Goal: Information Seeking & Learning: Learn about a topic

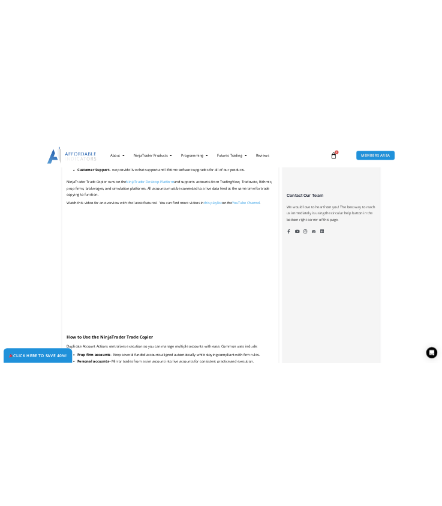
scroll to position [900, 0]
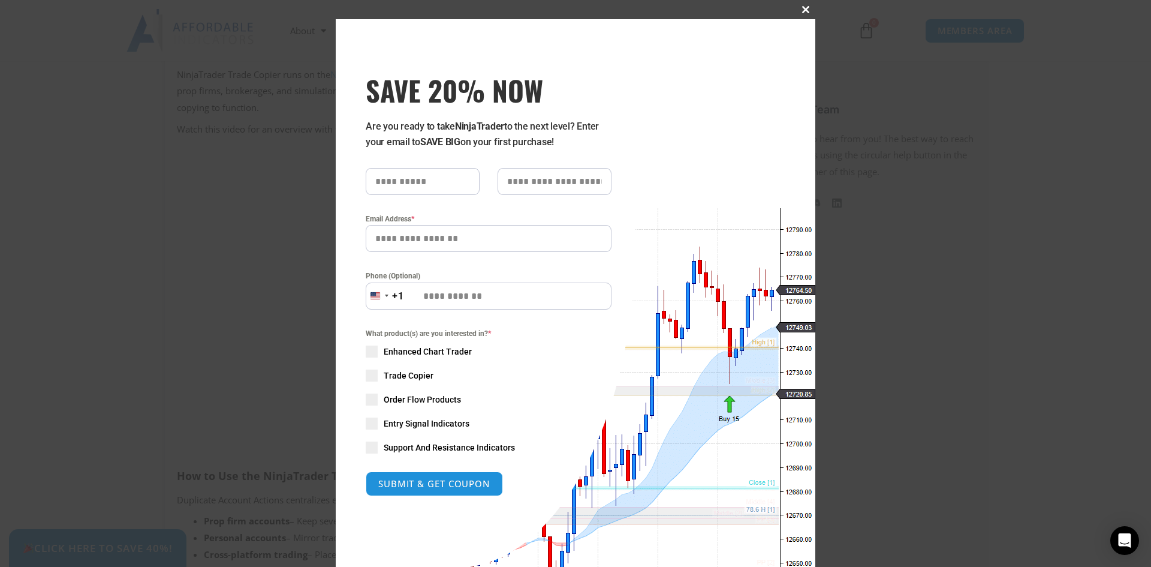
click at [803, 8] on span "SAVE 20% NOW popup" at bounding box center [805, 9] width 19 height 7
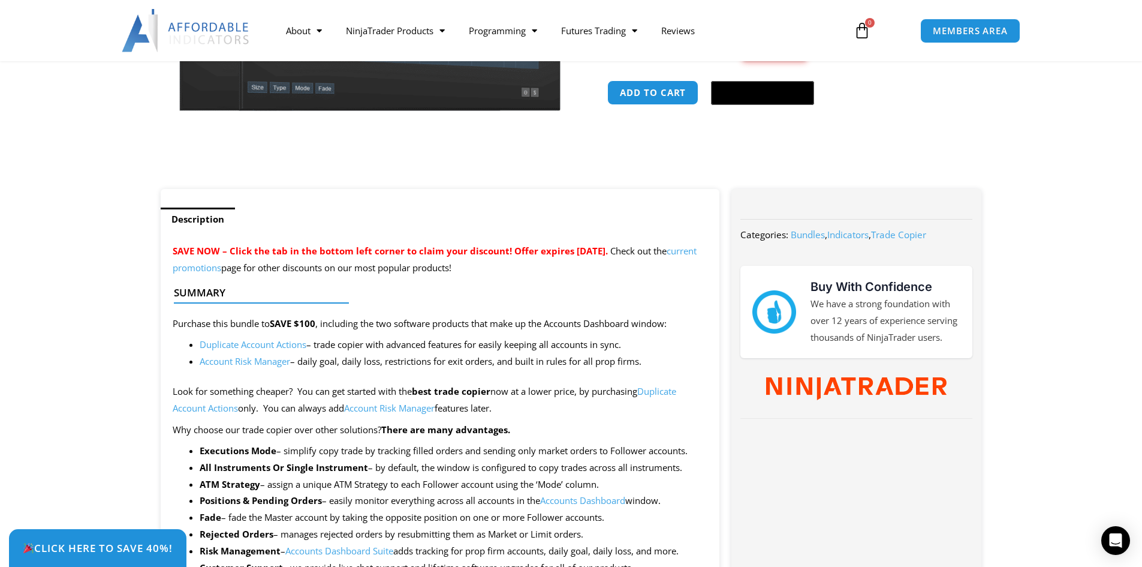
scroll to position [360, 0]
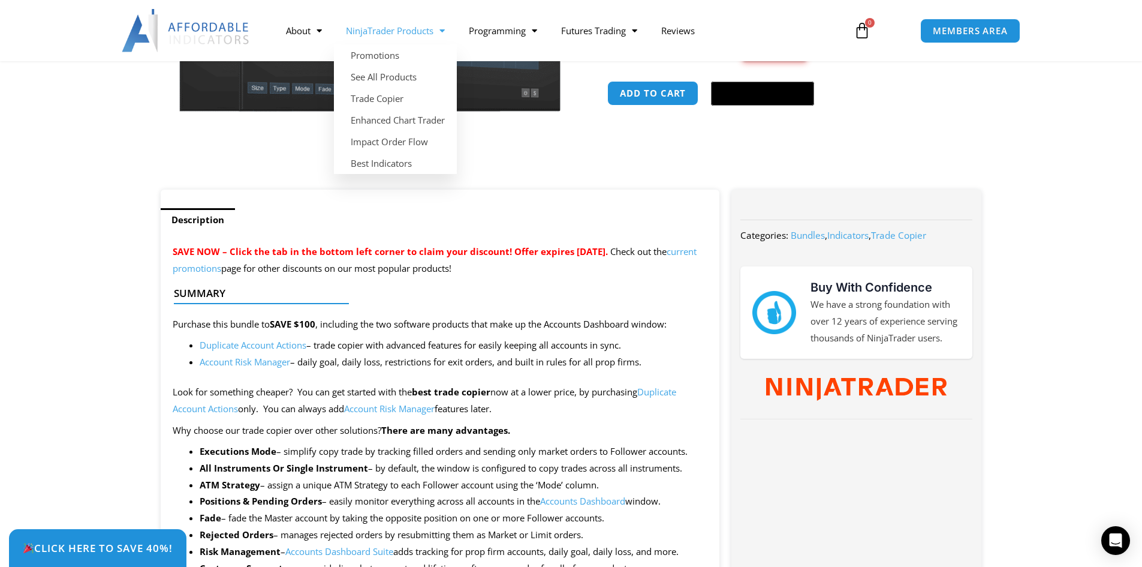
click at [401, 29] on link "NinjaTrader Products" at bounding box center [395, 31] width 123 height 28
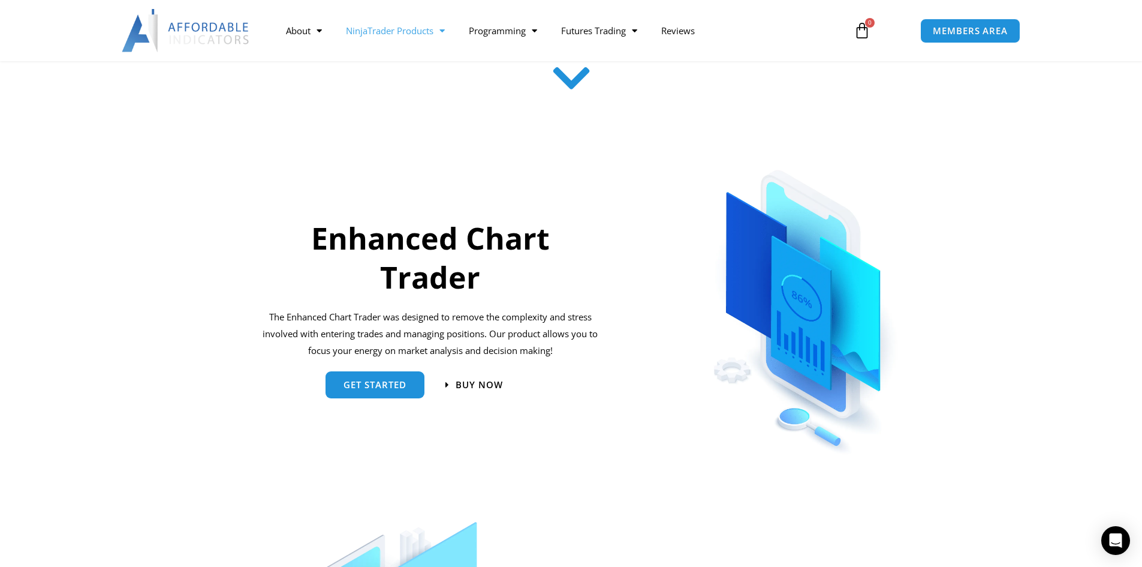
scroll to position [456, 0]
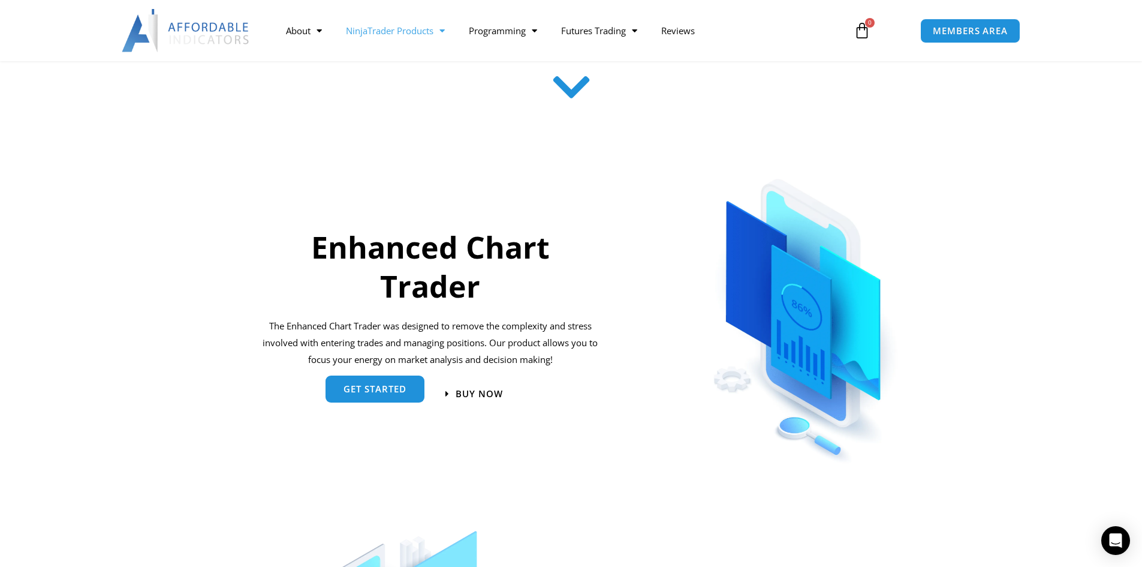
click at [390, 384] on span "get started" at bounding box center [375, 388] width 63 height 9
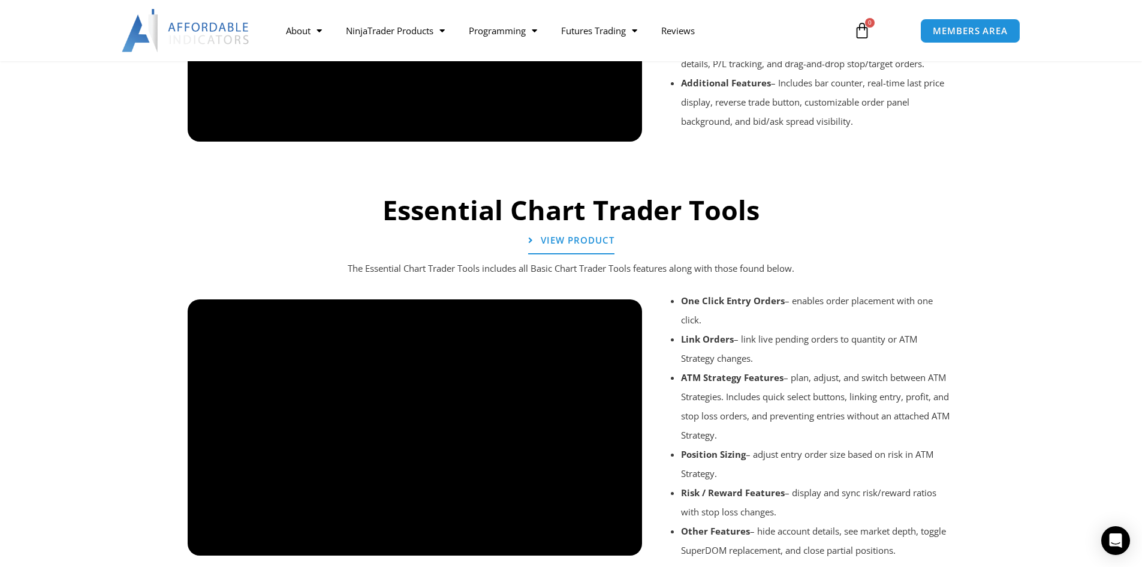
scroll to position [1259, 0]
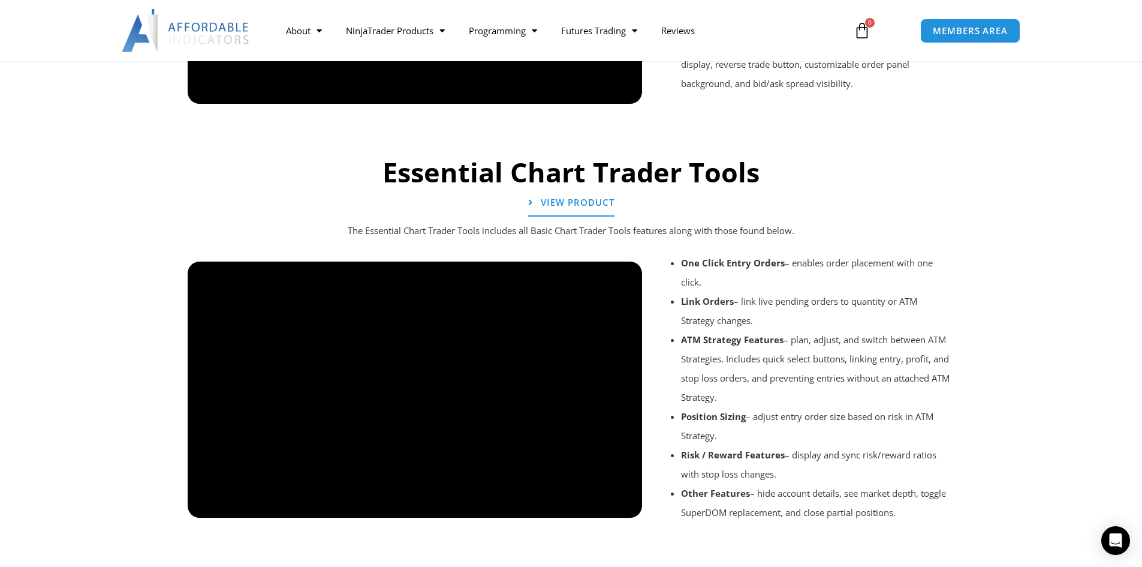
click at [621, 500] on div at bounding box center [415, 528] width 455 height 57
click at [630, 500] on div at bounding box center [415, 528] width 455 height 57
click at [623, 500] on div at bounding box center [415, 528] width 455 height 57
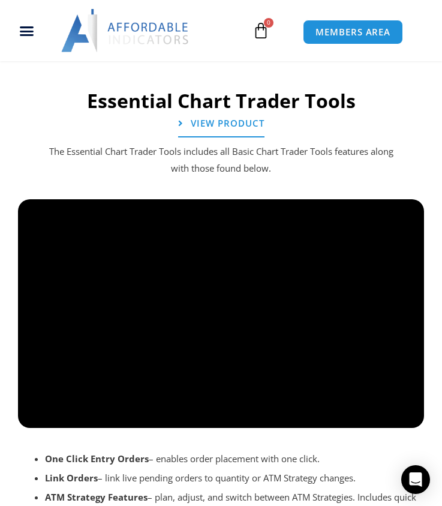
scroll to position [1979, 0]
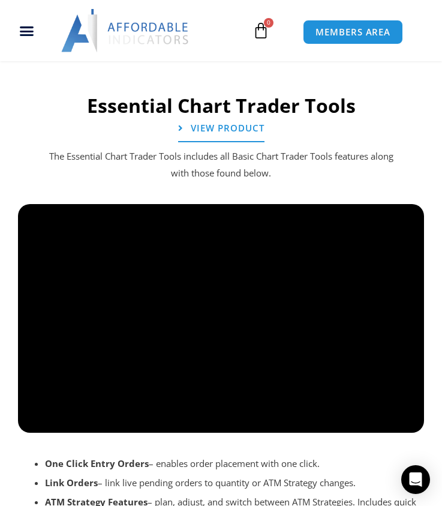
click at [26, 414] on div at bounding box center [221, 442] width 406 height 57
click at [36, 414] on div at bounding box center [221, 442] width 406 height 57
click at [40, 414] on div at bounding box center [221, 442] width 406 height 57
click at [404, 414] on div at bounding box center [221, 442] width 406 height 57
click at [39, 414] on div at bounding box center [221, 442] width 406 height 57
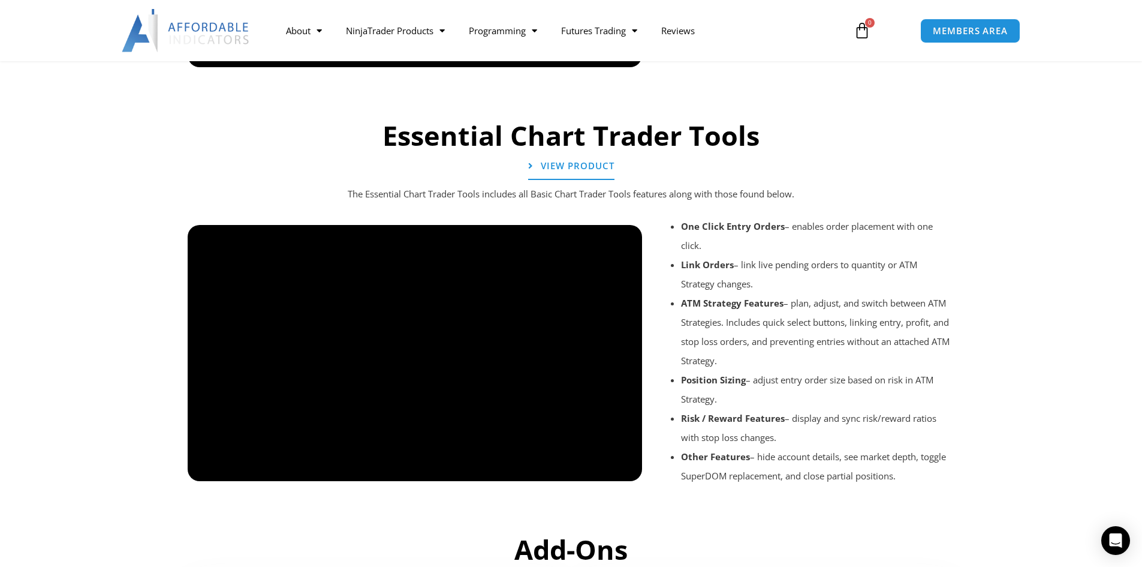
scroll to position [1301, 0]
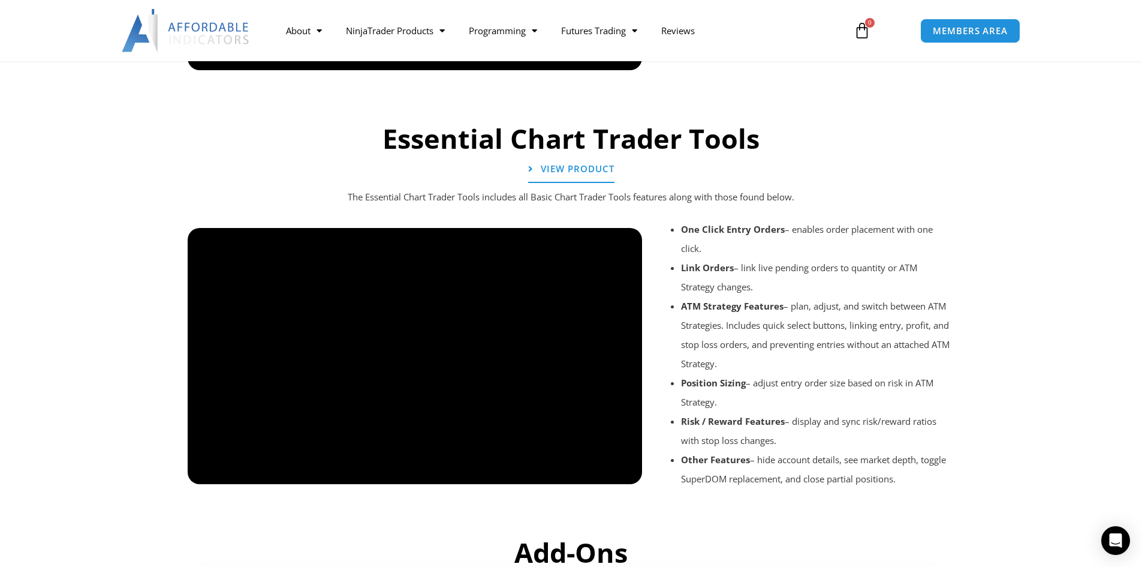
click at [213, 466] on div at bounding box center [415, 494] width 455 height 57
click at [211, 466] on div at bounding box center [415, 494] width 455 height 57
click at [588, 164] on span "View Product" at bounding box center [577, 169] width 81 height 10
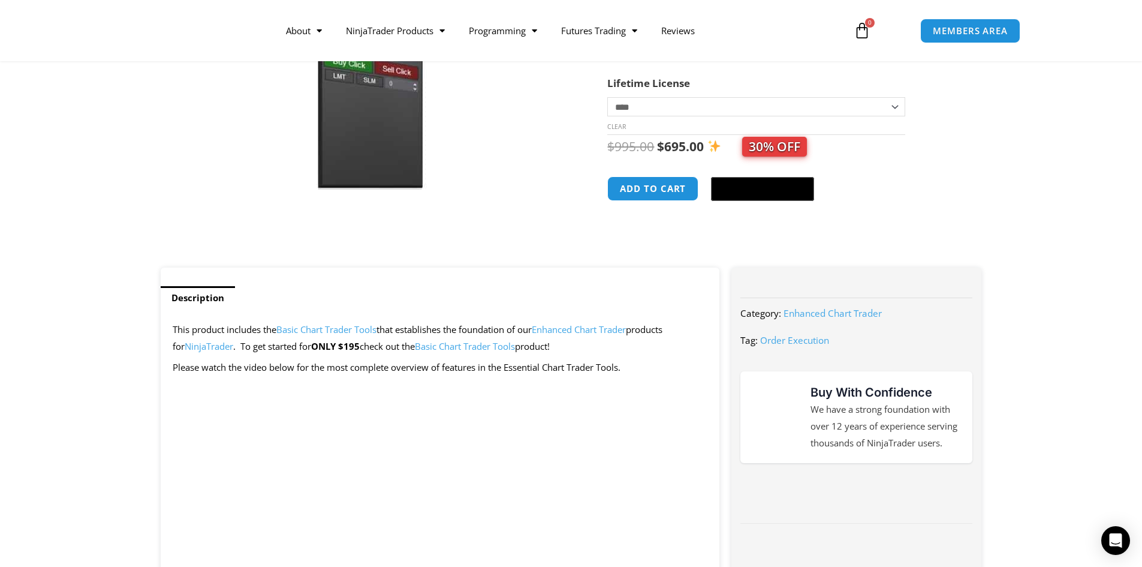
scroll to position [300, 0]
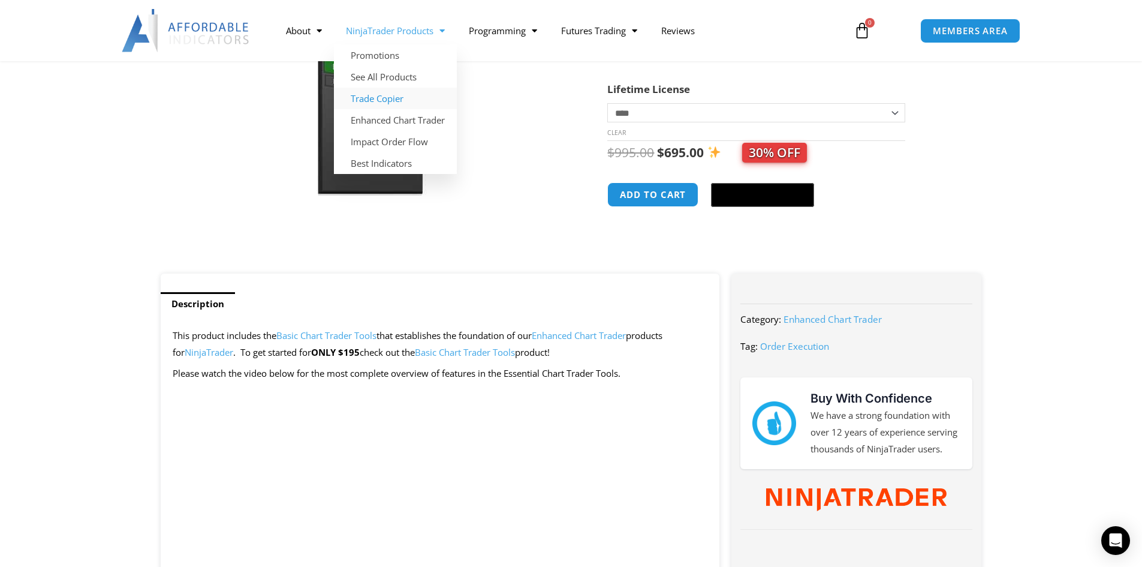
click at [398, 97] on link "Trade Copier" at bounding box center [395, 99] width 123 height 22
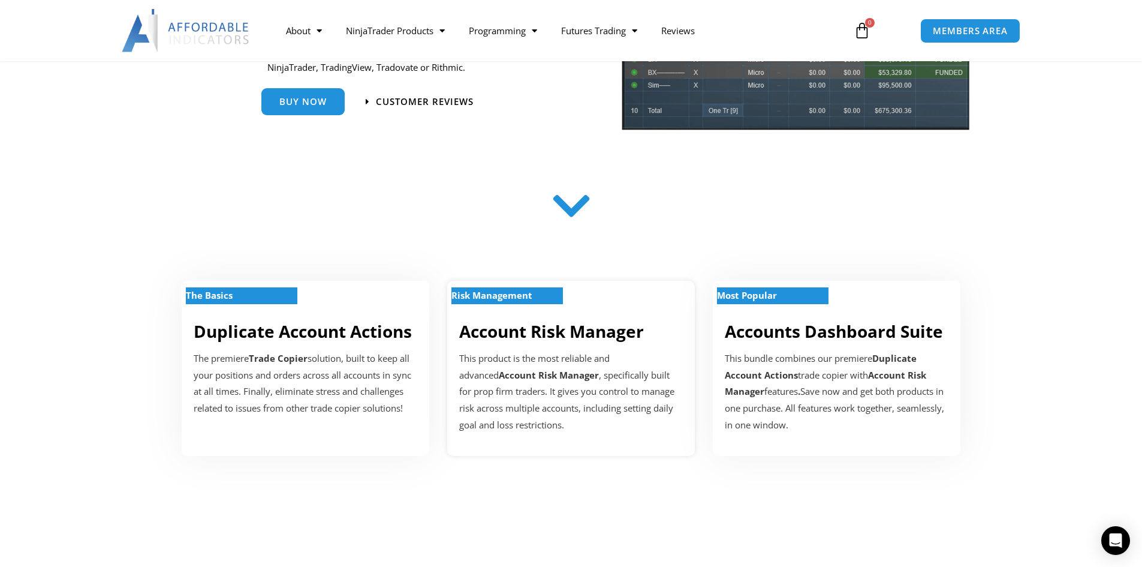
scroll to position [360, 0]
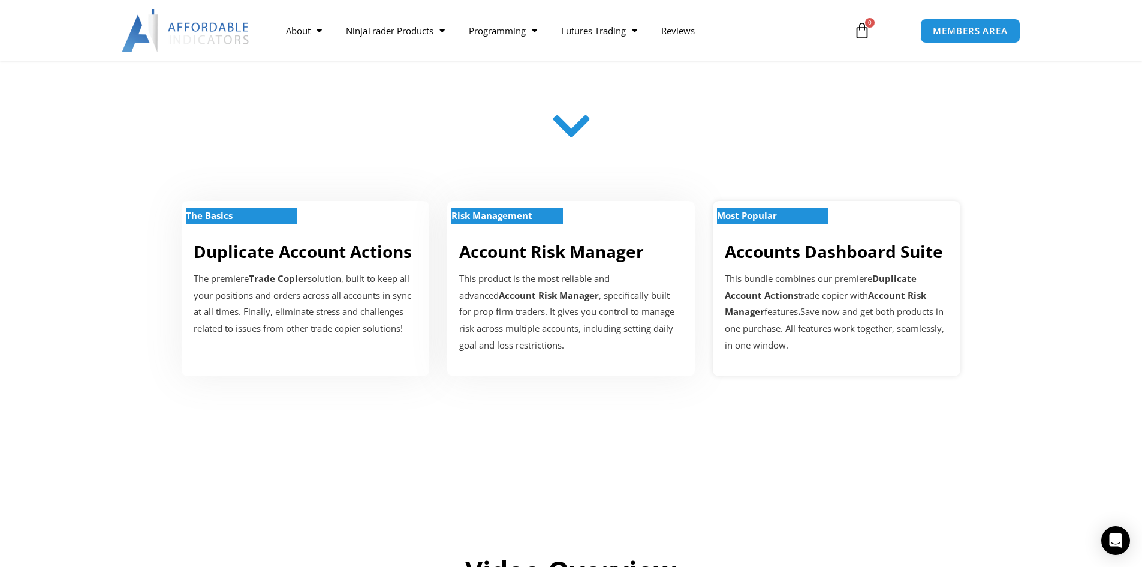
click at [776, 209] on strong "Most Popular" at bounding box center [747, 215] width 60 height 12
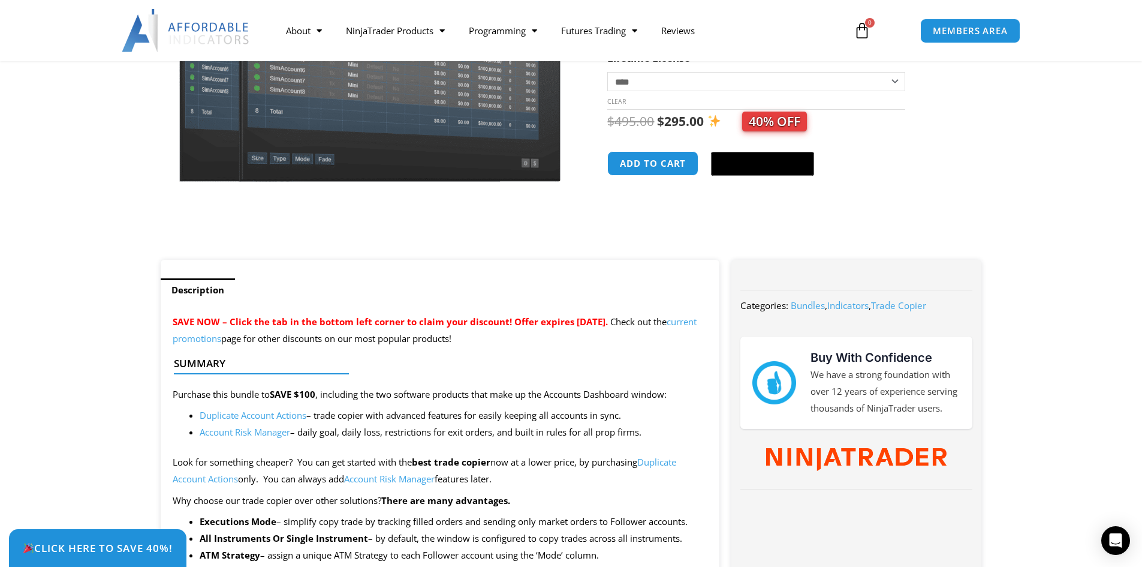
scroll to position [300, 0]
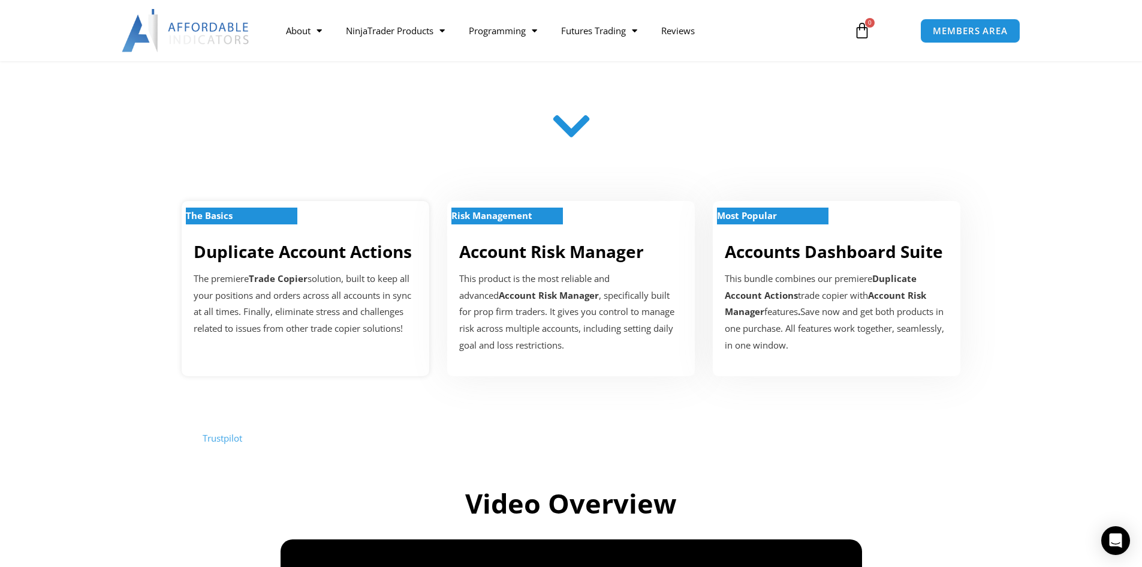
click at [294, 240] on link "Duplicate Account Actions" at bounding box center [303, 251] width 218 height 23
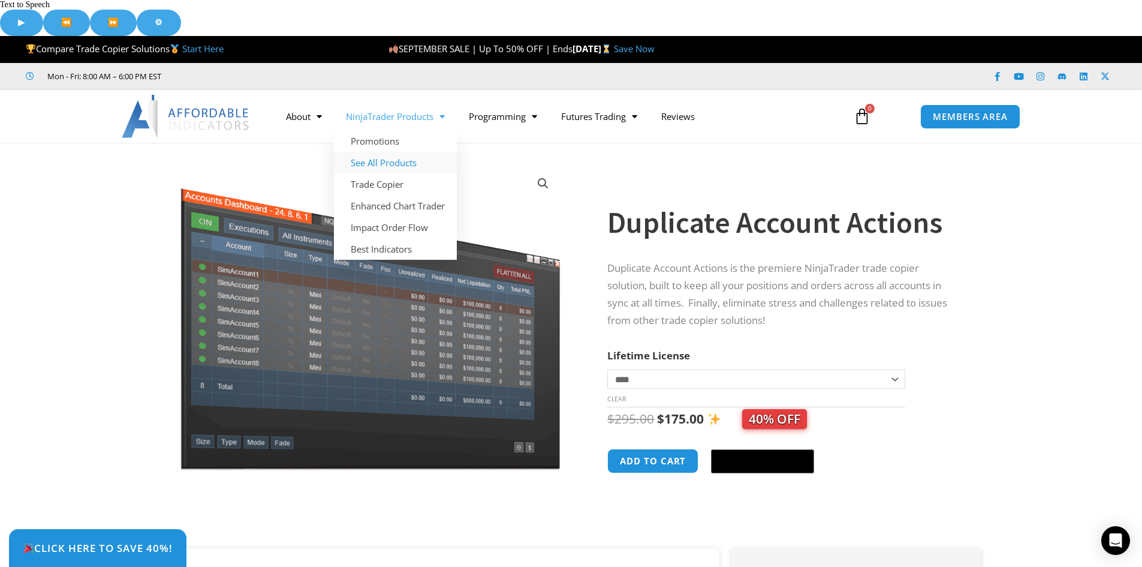
click at [383, 152] on link "See All Products" at bounding box center [395, 163] width 123 height 22
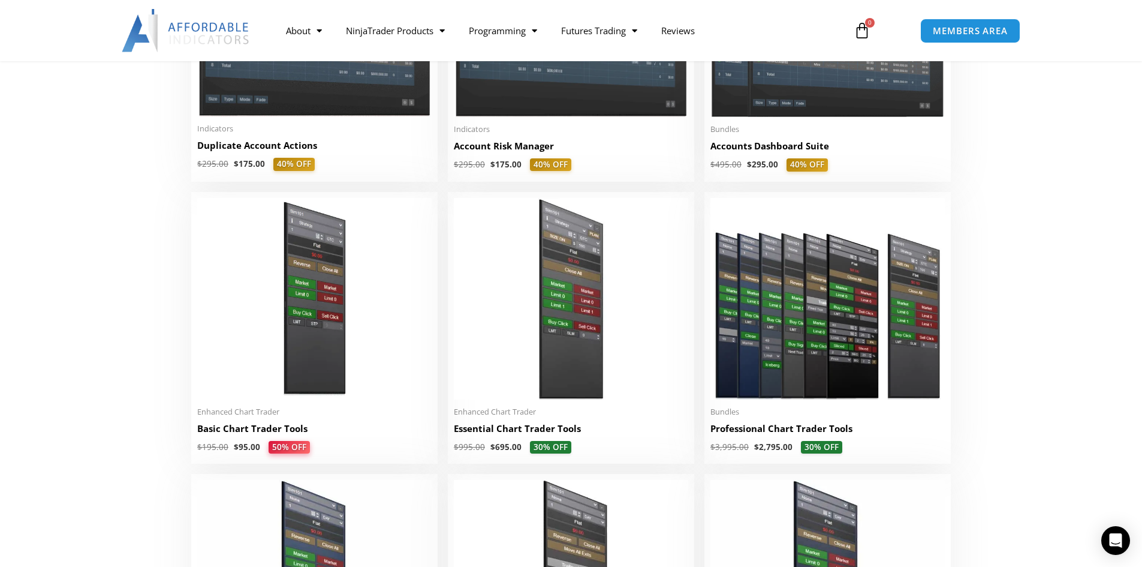
scroll to position [480, 0]
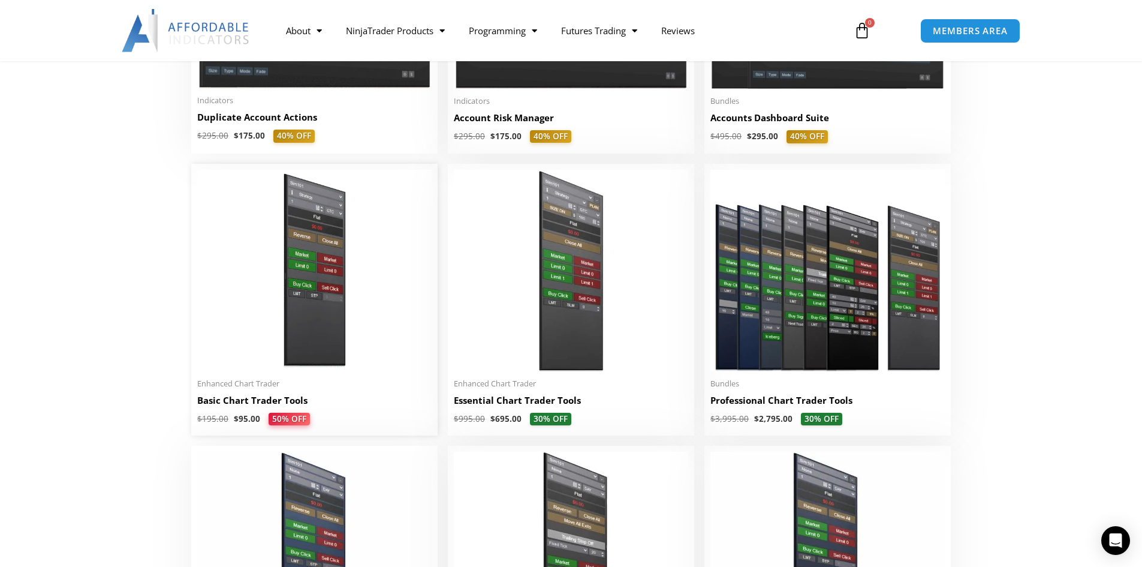
click at [311, 201] on img at bounding box center [314, 270] width 234 height 201
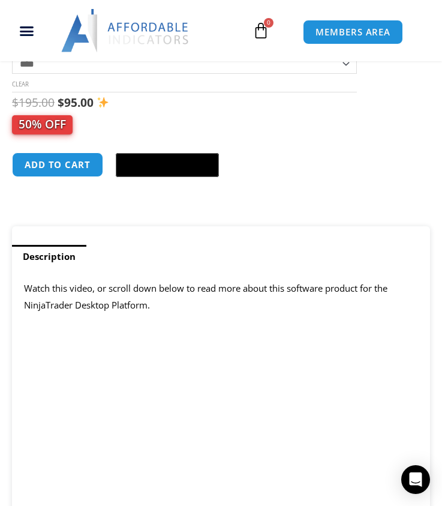
scroll to position [660, 0]
